Goal: Transaction & Acquisition: Purchase product/service

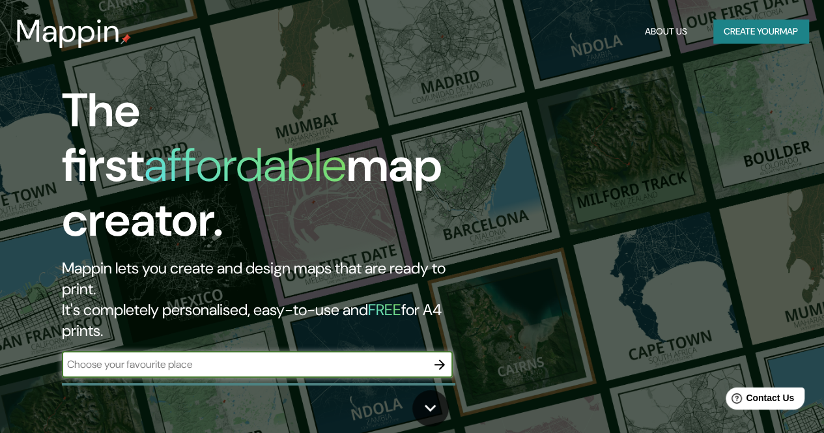
click at [249, 357] on input "text" at bounding box center [244, 364] width 365 height 15
paste input "Camino Real de [STREET_ADDRESS]"
type input "Camino Real de [STREET_ADDRESS]"
click at [444, 357] on icon "button" at bounding box center [440, 365] width 16 height 16
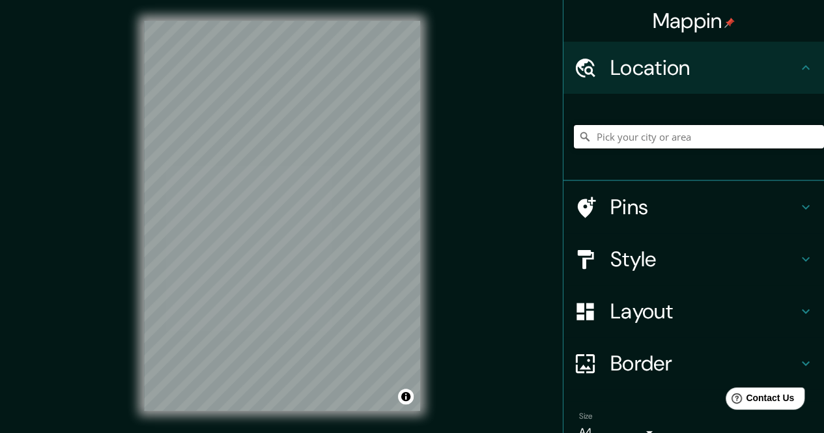
click at [619, 131] on input "Pick your city or area" at bounding box center [699, 136] width 250 height 23
paste input "Camino Real de [STREET_ADDRESS]"
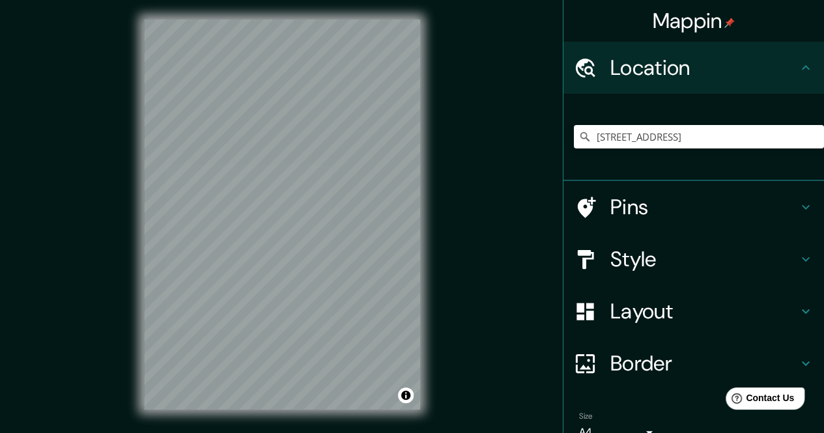
scroll to position [2, 0]
click at [798, 251] on icon at bounding box center [806, 259] width 16 height 16
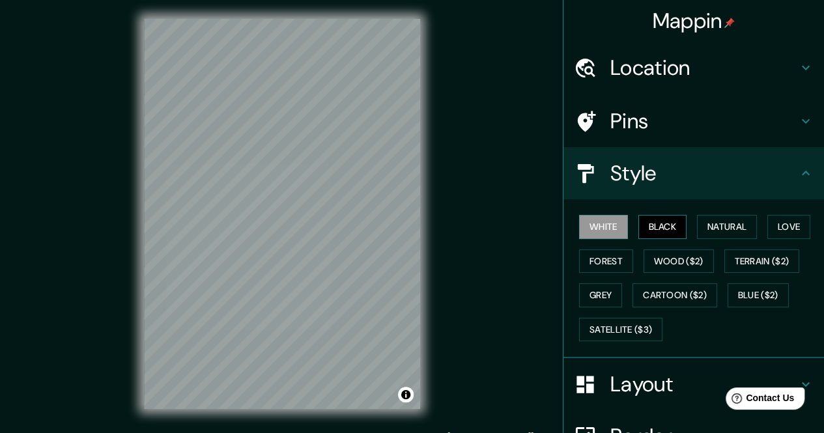
click at [658, 219] on button "Black" at bounding box center [662, 227] width 49 height 24
click at [716, 226] on button "Natural" at bounding box center [727, 227] width 60 height 24
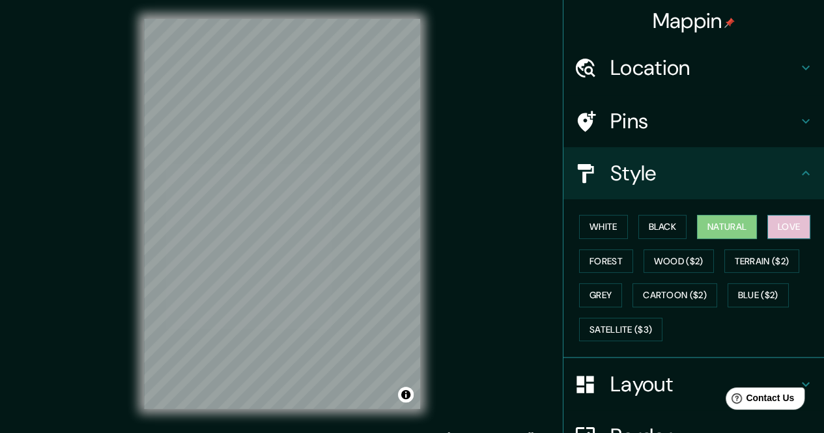
click at [771, 223] on button "Love" at bounding box center [788, 227] width 43 height 24
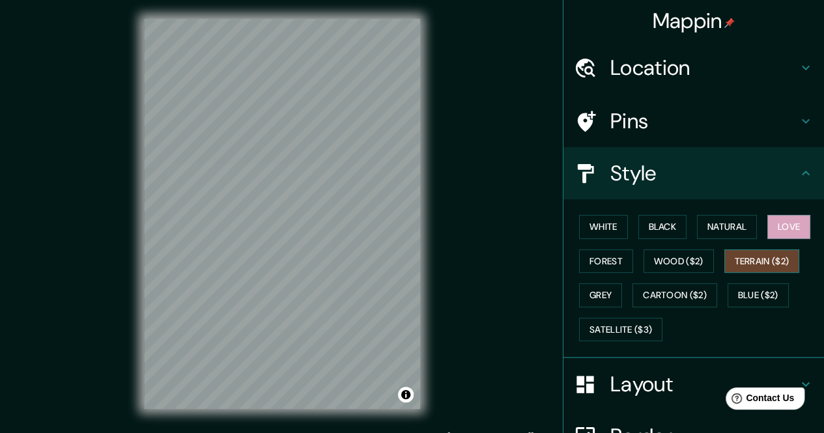
click at [753, 261] on button "Terrain ($2)" at bounding box center [762, 261] width 76 height 24
click at [667, 265] on button "Wood ($2)" at bounding box center [678, 261] width 70 height 24
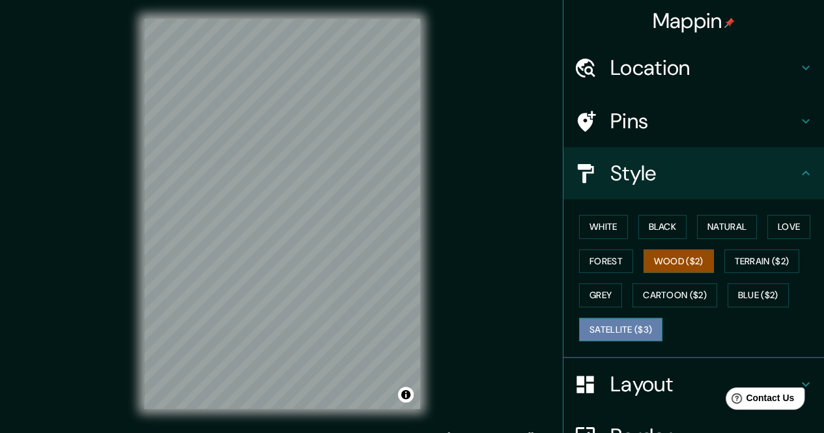
click at [581, 334] on button "Satellite ($3)" at bounding box center [620, 330] width 83 height 24
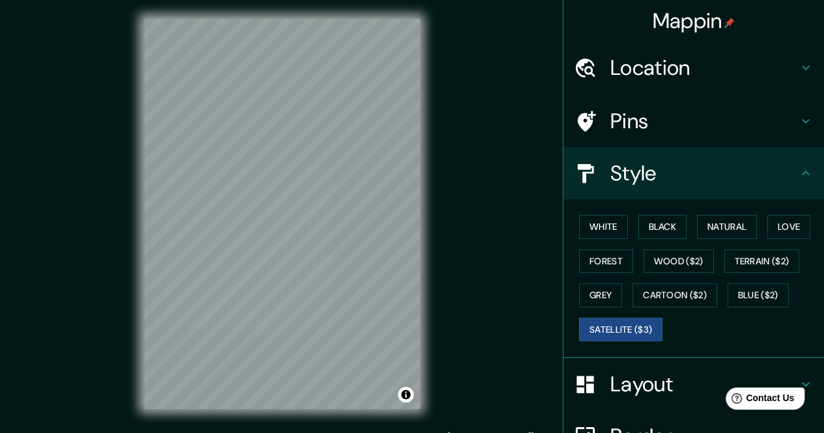
scroll to position [0, 0]
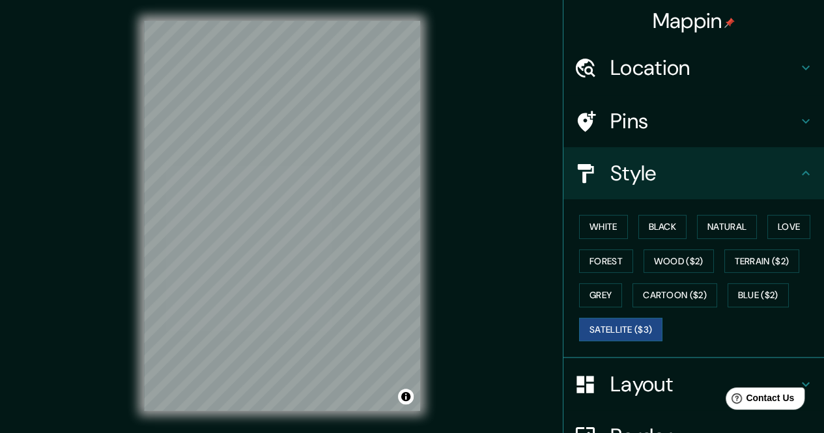
click at [770, 74] on h4 "Location" at bounding box center [703, 68] width 187 height 26
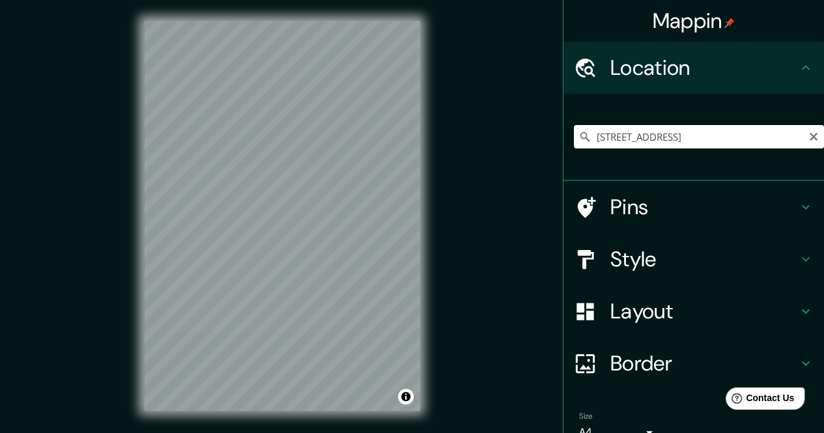
click at [664, 130] on input "[STREET_ADDRESS]" at bounding box center [699, 136] width 250 height 23
click at [139, 240] on div "© Mapbox © OpenStreetMap Improve this map © Maxar" at bounding box center [282, 216] width 318 height 432
click at [118, 219] on div "Mappin Location [GEOGRAPHIC_DATA], [GEOGRAPHIC_DATA] 416 76069 [GEOGRAPHIC_DATA…" at bounding box center [412, 226] width 824 height 452
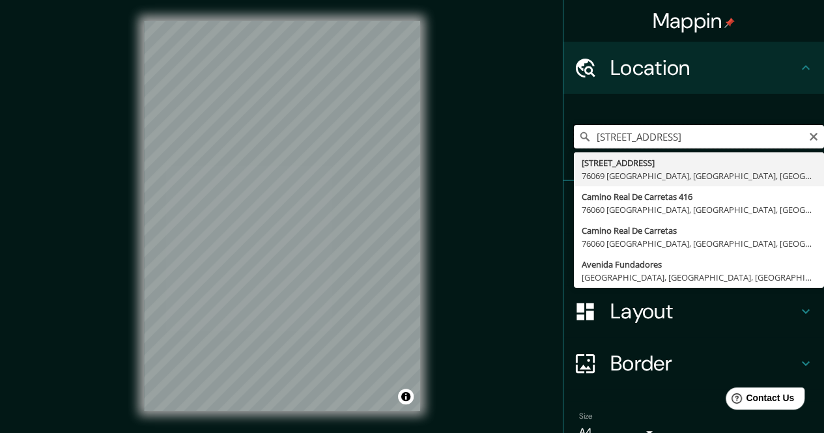
click at [697, 136] on input "[STREET_ADDRESS]" at bounding box center [699, 136] width 250 height 23
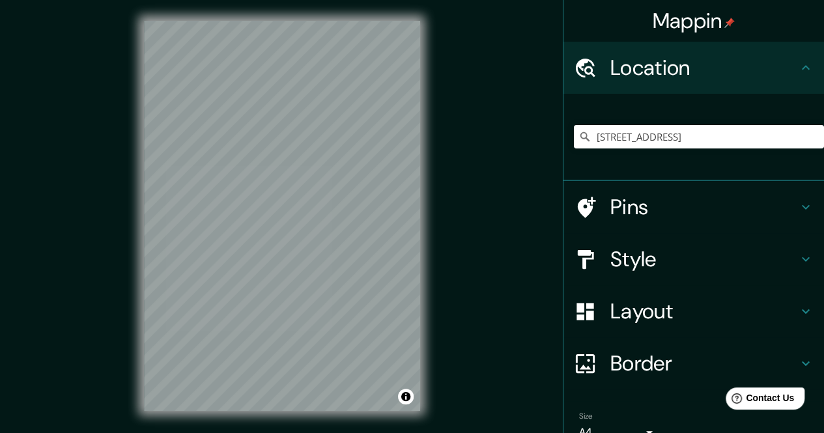
click at [119, 347] on div "Mappin Location [GEOGRAPHIC_DATA], [GEOGRAPHIC_DATA] 416 76069 [GEOGRAPHIC_DATA…" at bounding box center [412, 226] width 824 height 452
click at [290, 246] on div "© Mapbox © OpenStreetMap Improve this map © Maxar" at bounding box center [282, 216] width 318 height 432
drag, startPoint x: 433, startPoint y: 238, endPoint x: 81, endPoint y: 215, distance: 352.3
click at [81, 215] on div "Mappin Location [GEOGRAPHIC_DATA], [GEOGRAPHIC_DATA] 416 76069 [GEOGRAPHIC_DATA…" at bounding box center [412, 226] width 824 height 452
click at [139, 367] on div "© Mapbox © OpenStreetMap Improve this map © Maxar" at bounding box center [282, 216] width 318 height 432
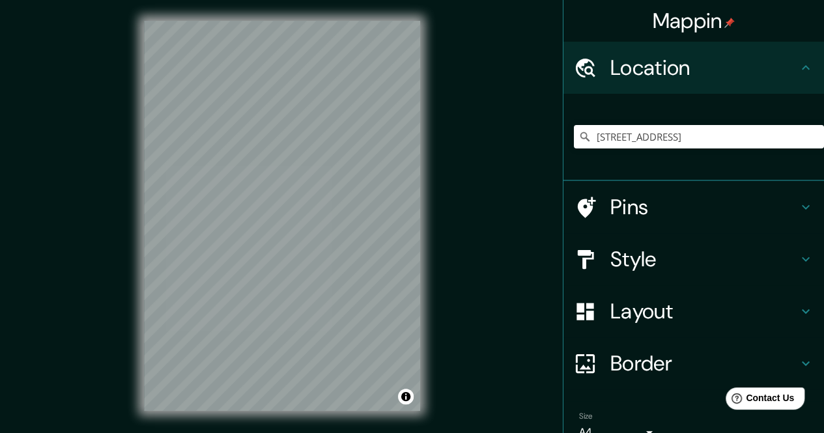
scroll to position [19, 0]
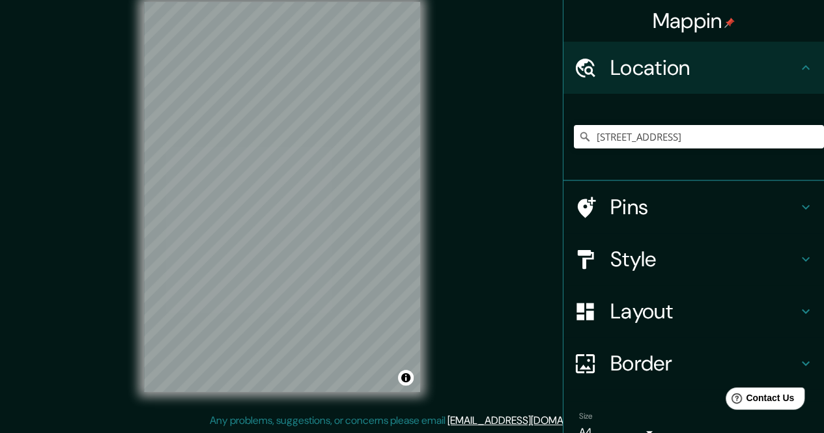
click at [105, 324] on div "Mappin Location [GEOGRAPHIC_DATA], [GEOGRAPHIC_DATA] 416 76069 [GEOGRAPHIC_DATA…" at bounding box center [412, 207] width 824 height 452
click at [669, 141] on input "[STREET_ADDRESS]" at bounding box center [699, 136] width 250 height 23
click at [733, 129] on input "[STREET_ADDRESS]" at bounding box center [699, 136] width 250 height 23
click at [725, 141] on input "[STREET_ADDRESS]" at bounding box center [699, 136] width 250 height 23
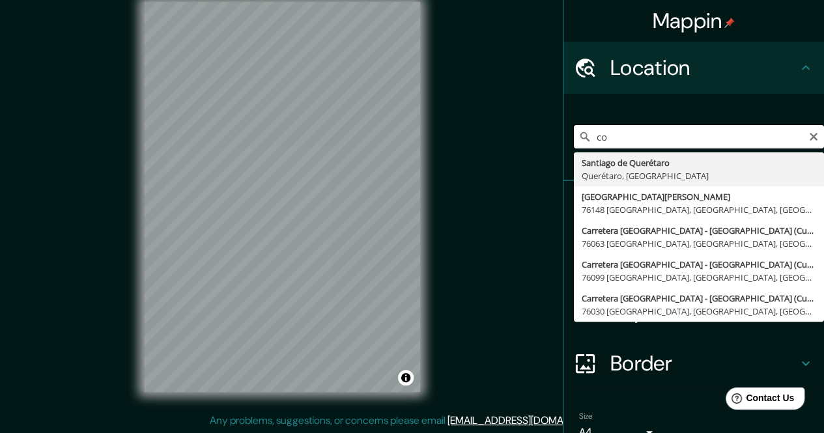
type input "o"
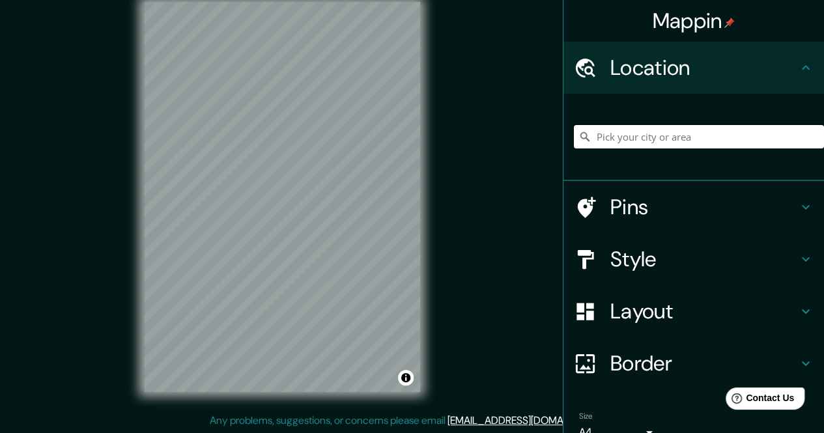
click at [690, 143] on input "Pick your city or area" at bounding box center [699, 136] width 250 height 23
paste input "Camino Real de [STREET_ADDRESS]"
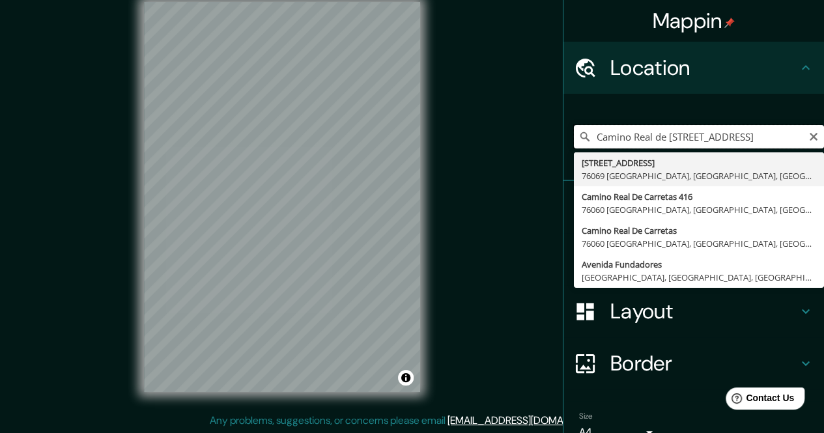
scroll to position [0, 31]
type input "[STREET_ADDRESS]"
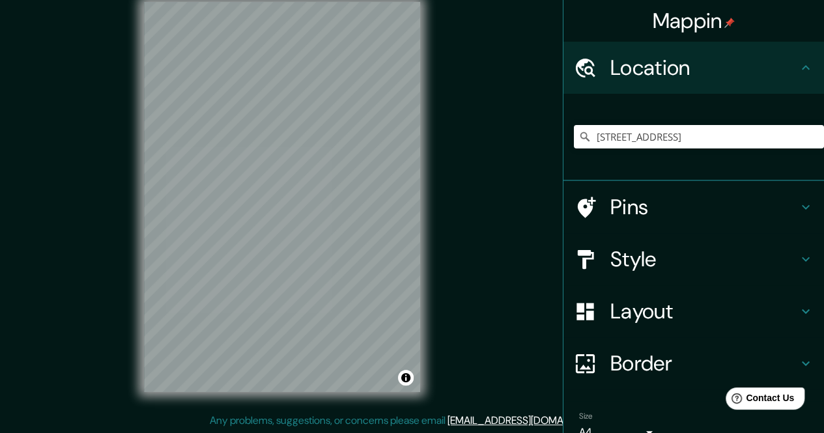
click at [633, 208] on h4 "Pins" at bounding box center [703, 207] width 187 height 26
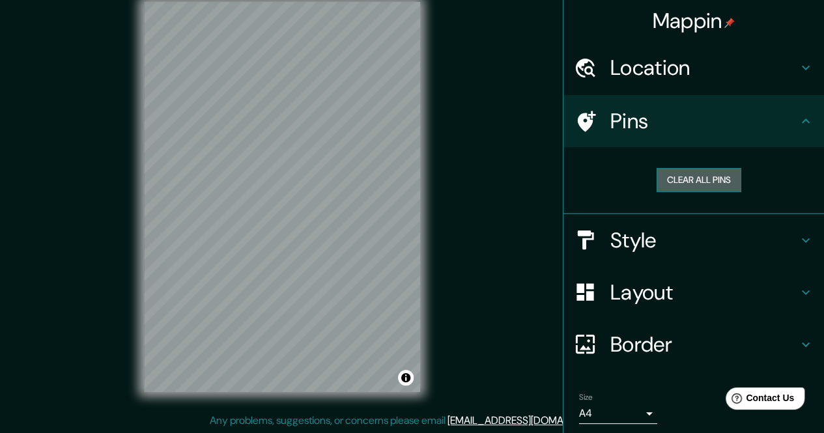
click at [682, 179] on button "Clear all pins" at bounding box center [698, 180] width 85 height 24
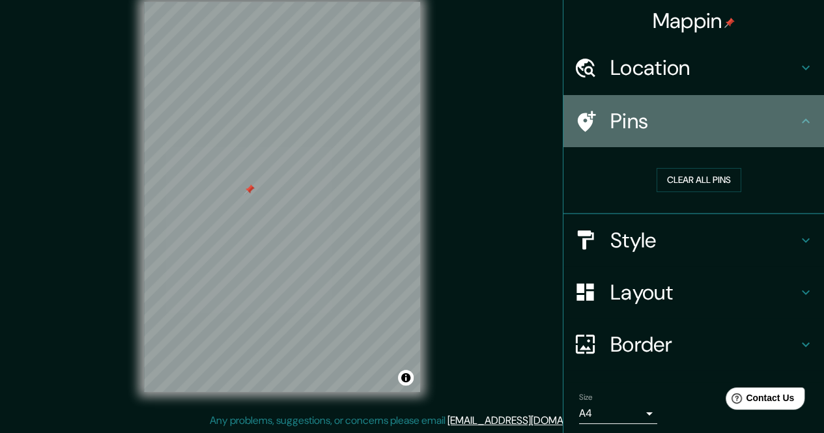
click at [798, 127] on icon at bounding box center [806, 121] width 16 height 16
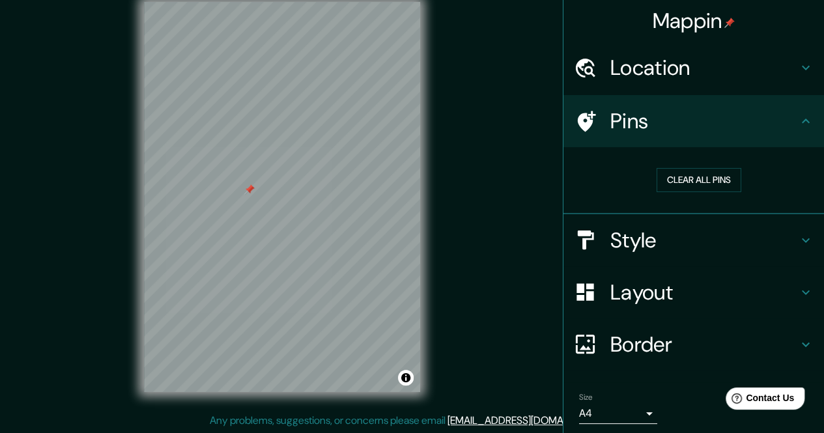
click at [684, 236] on h4 "Style" at bounding box center [703, 240] width 187 height 26
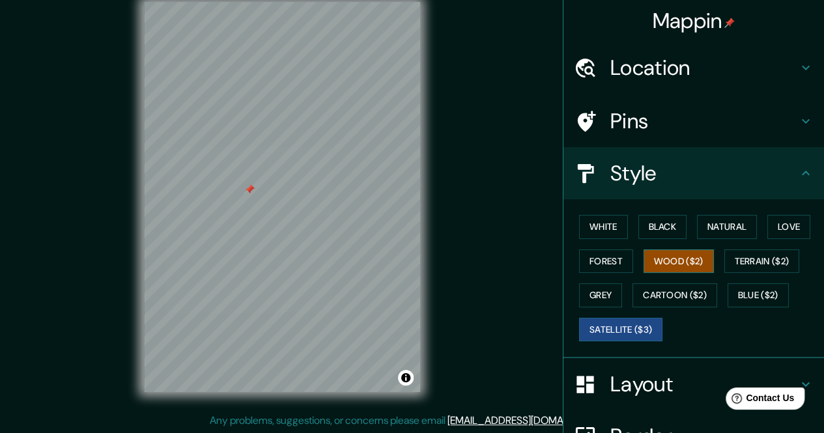
click at [663, 265] on button "Wood ($2)" at bounding box center [678, 261] width 70 height 24
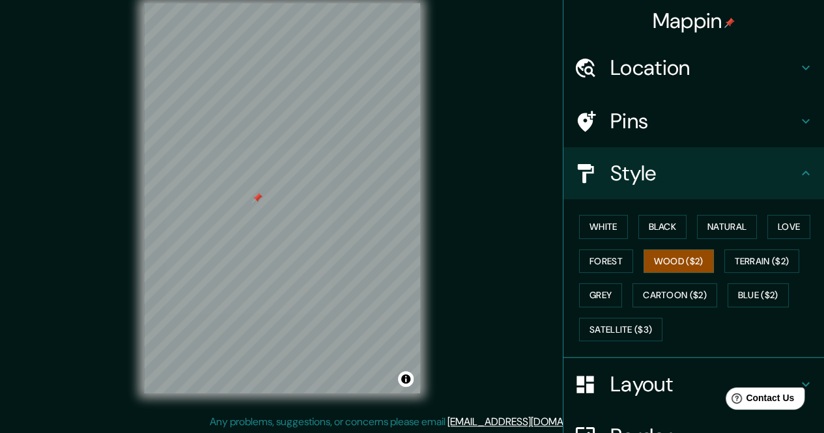
scroll to position [17, 0]
